Goal: Task Accomplishment & Management: Use online tool/utility

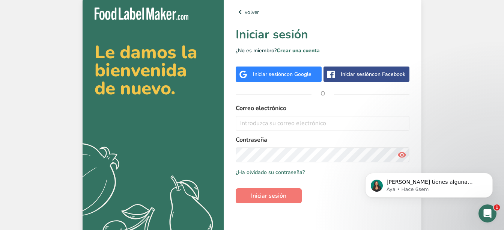
click at [275, 74] on div "Iniciar sesión con Google" at bounding box center [282, 74] width 59 height 8
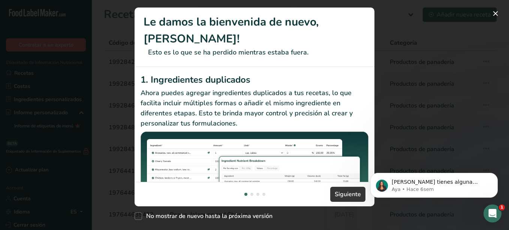
drag, startPoint x: 368, startPoint y: 73, endPoint x: 369, endPoint y: 79, distance: 5.6
click at [369, 79] on div "1. Ingredientes duplicados Ahora puedes agregar ingredientes duplicados a tus r…" at bounding box center [255, 124] width 240 height 115
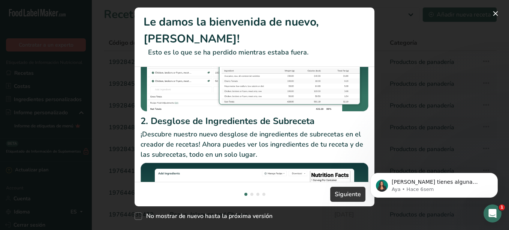
scroll to position [109, 0]
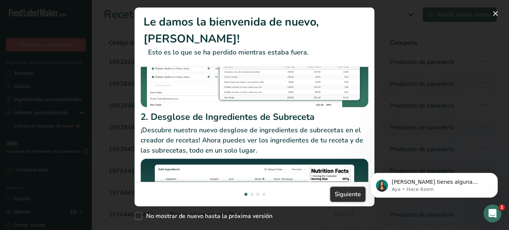
click at [347, 191] on span "Siguiente" at bounding box center [348, 193] width 26 height 9
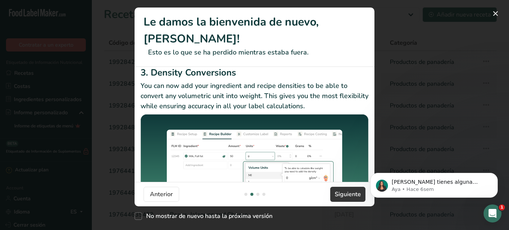
scroll to position [141, 0]
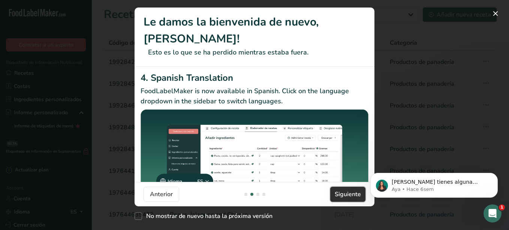
click at [341, 190] on span "Siguiente" at bounding box center [348, 193] width 26 height 9
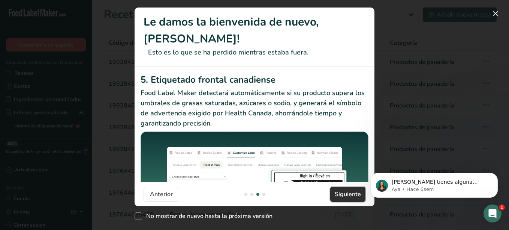
click at [341, 190] on span "Siguiente" at bounding box center [348, 193] width 26 height 9
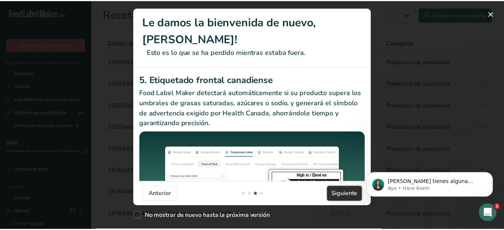
scroll to position [0, 720]
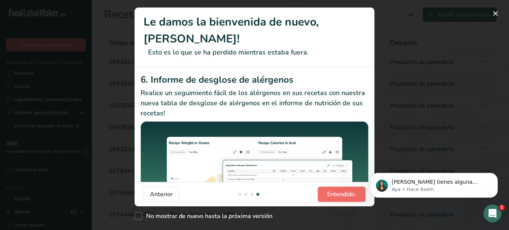
click at [341, 190] on span "Entendido." at bounding box center [341, 193] width 29 height 9
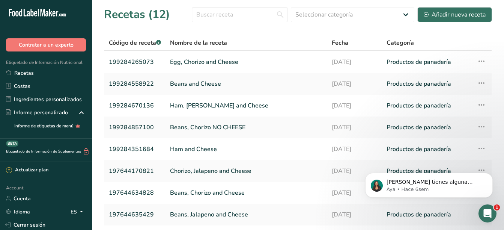
click at [486, 218] on icon "Abrir Intercom Messenger" at bounding box center [487, 213] width 12 height 12
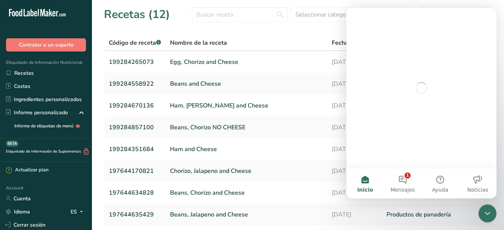
scroll to position [0, 0]
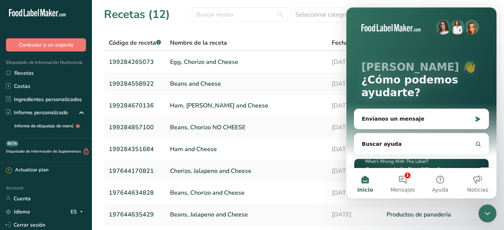
click at [281, 34] on section "Recetas (12) Seleccionar categoría Todos Productos de panadería Bebidas Confite…" at bounding box center [298, 152] width 412 height 305
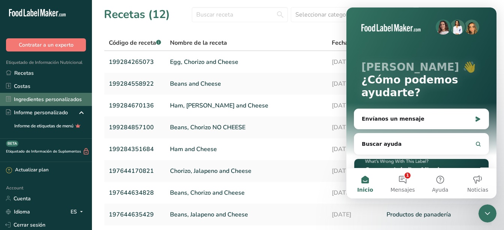
click at [36, 96] on link "Ingredientes personalizados" at bounding box center [46, 99] width 92 height 13
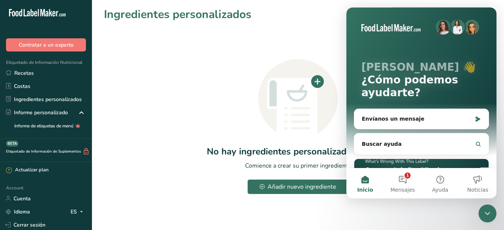
click at [488, 214] on icon "Cerrar Intercom Messenger" at bounding box center [487, 213] width 9 height 9
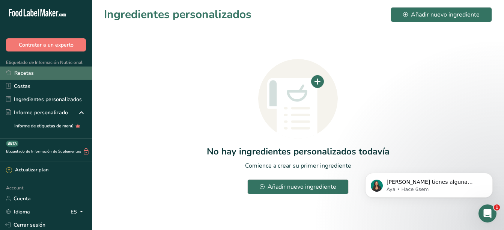
click at [25, 71] on link "Recetas" at bounding box center [46, 72] width 92 height 13
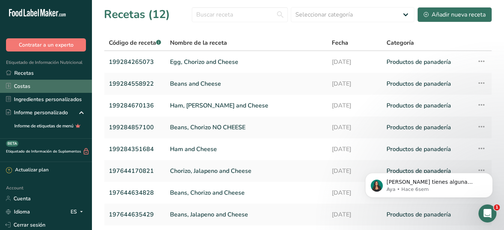
click at [25, 84] on link "Costas" at bounding box center [46, 86] width 92 height 13
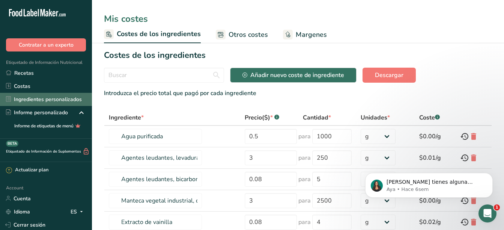
click at [27, 99] on link "Ingredientes personalizados" at bounding box center [46, 99] width 92 height 13
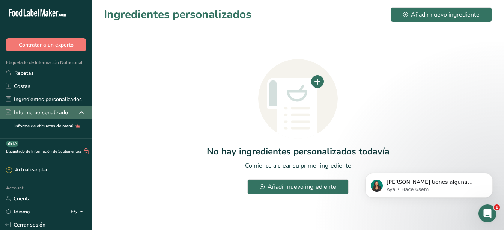
click at [30, 113] on div "Informe personalizado" at bounding box center [37, 112] width 62 height 8
click at [57, 114] on div "Informe personalizado" at bounding box center [37, 112] width 62 height 8
click at [77, 113] on icon at bounding box center [81, 113] width 9 height 14
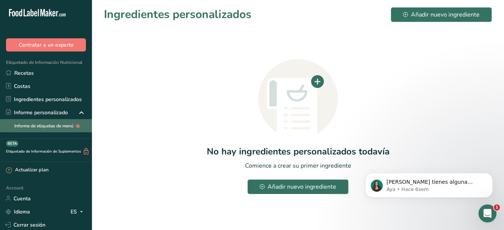
click at [54, 122] on link "Informe de etiquetas de menú" at bounding box center [46, 125] width 92 height 13
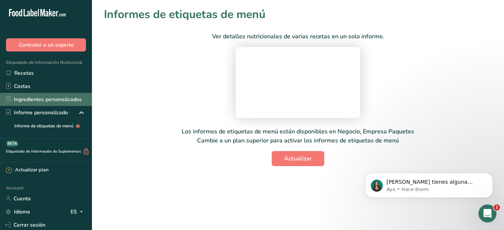
click at [35, 96] on link "Ingredientes personalizados" at bounding box center [46, 99] width 92 height 13
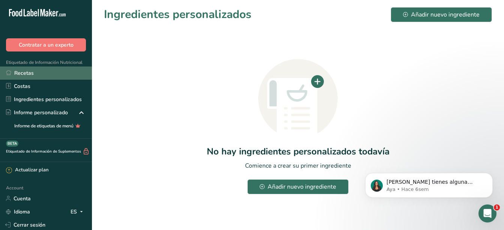
click at [29, 73] on link "Recetas" at bounding box center [46, 72] width 92 height 13
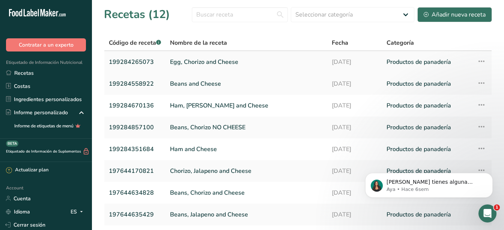
click at [218, 63] on link "Egg, Chorizo and Cheese" at bounding box center [246, 62] width 153 height 16
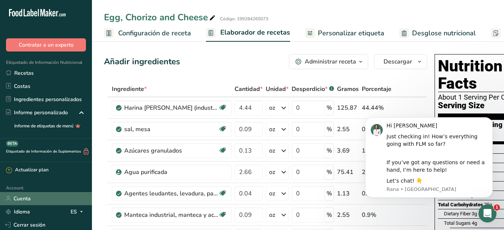
click at [14, 199] on link "Cuenta" at bounding box center [46, 198] width 92 height 13
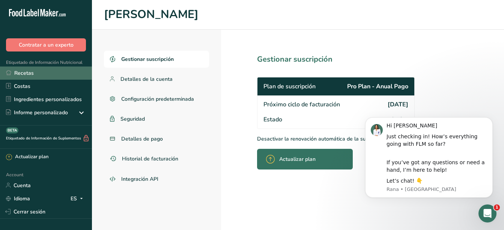
click at [31, 71] on link "Recetas" at bounding box center [46, 72] width 92 height 13
